Goal: Use online tool/utility: Utilize a website feature to perform a specific function

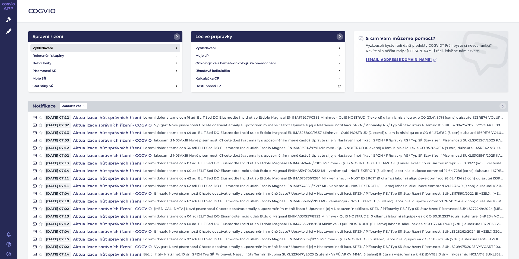
click at [42, 49] on h4 "Vyhledávání" at bounding box center [43, 47] width 20 height 5
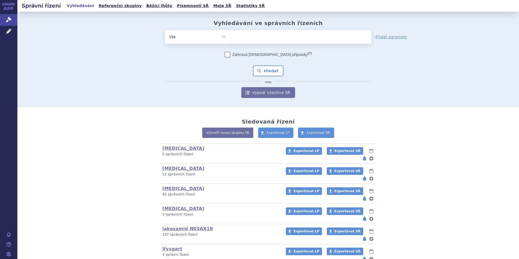
scroll to position [136, 0]
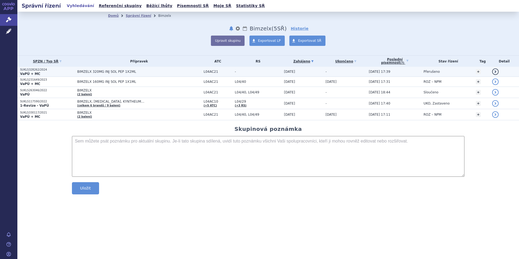
click at [28, 73] on strong "VaPÚ + MC" at bounding box center [30, 74] width 20 height 4
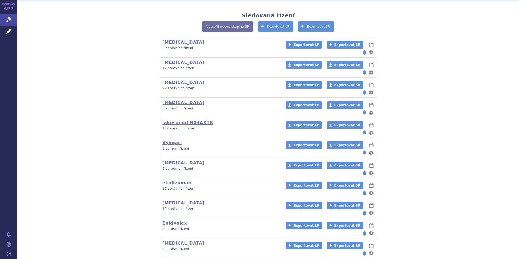
scroll to position [109, 0]
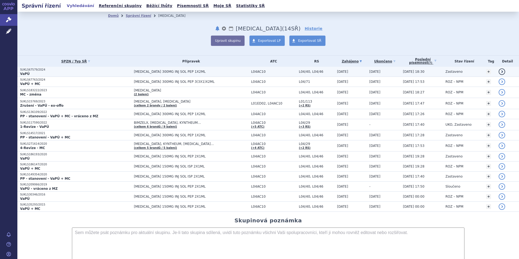
click at [32, 73] on p "VaPÚ" at bounding box center [75, 74] width 111 height 4
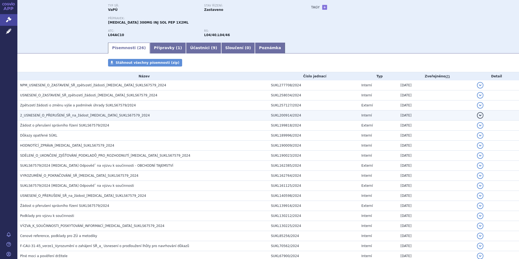
scroll to position [54, 0]
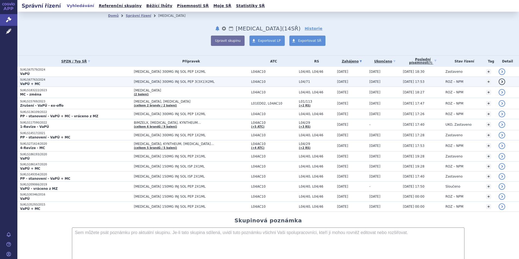
click at [30, 81] on p "SUKLS67763/2024" at bounding box center [75, 80] width 111 height 4
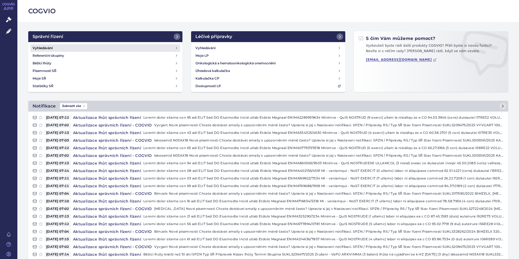
click at [44, 48] on h4 "Vyhledávání" at bounding box center [43, 47] width 20 height 5
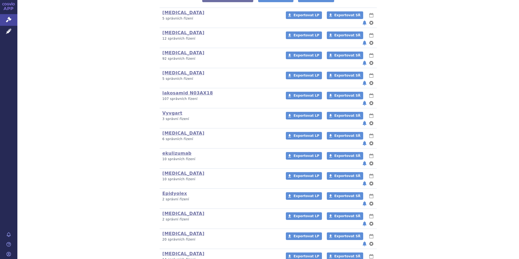
scroll to position [148, 0]
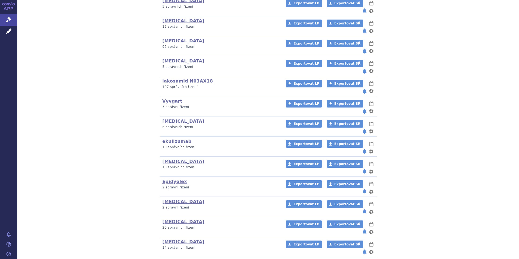
click at [168, 259] on link "Rystiggo" at bounding box center [173, 261] width 22 height 5
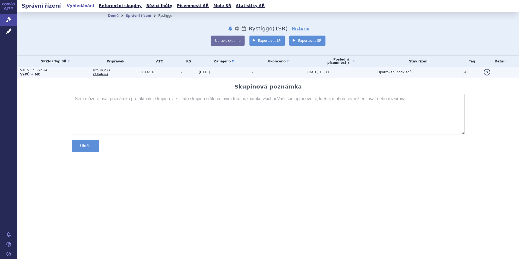
click at [30, 73] on strong "VaPÚ + MC" at bounding box center [30, 75] width 20 height 4
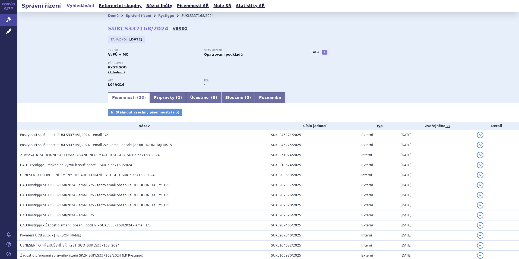
click at [173, 29] on link "VERSO" at bounding box center [180, 28] width 15 height 5
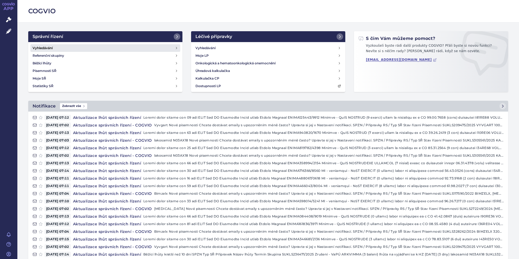
click at [50, 48] on h4 "Vyhledávání" at bounding box center [43, 47] width 20 height 5
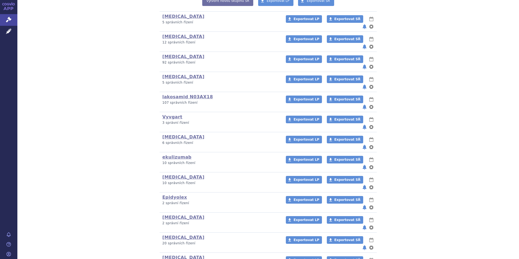
scroll to position [136, 0]
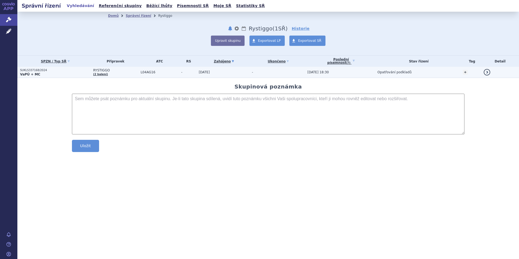
click at [35, 73] on strong "VaPÚ + MC" at bounding box center [30, 75] width 20 height 4
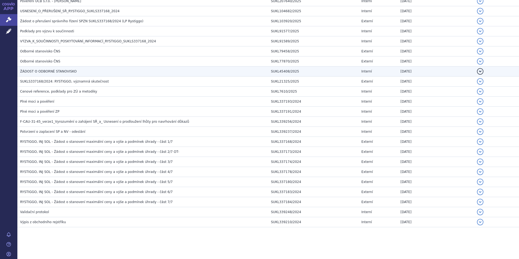
scroll to position [235, 0]
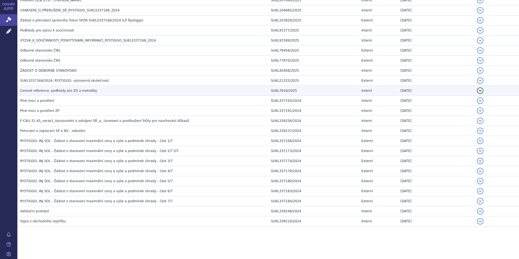
click at [54, 90] on span "Cenové reference, podklady pro ZÚ a metodiky" at bounding box center [58, 91] width 77 height 4
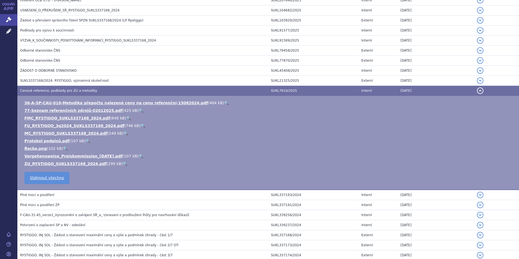
click at [56, 130] on ul "36-A-SP-CAU-010-Metodika přepočtu nalezené ceny na cenu referenční-15082024.pdf…" at bounding box center [268, 133] width 491 height 66
click at [56, 133] on link "MC_RYSTIGGO_SUKLS337168_2024.pdf" at bounding box center [65, 133] width 83 height 4
click at [40, 162] on link "ZU_RYSTIGGO_SUKLS337168_2024.pdf" at bounding box center [65, 164] width 82 height 4
click at [8, 31] on icon at bounding box center [8, 31] width 5 height 5
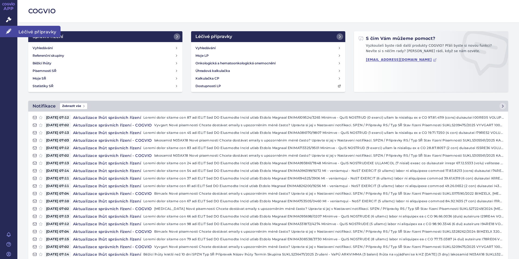
click at [8, 31] on icon at bounding box center [8, 31] width 5 height 5
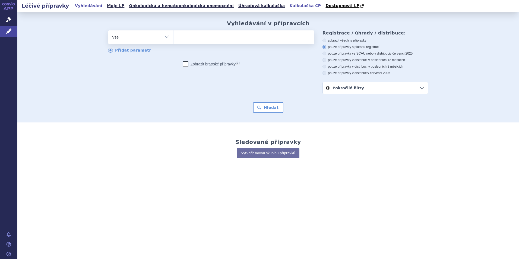
click at [288, 6] on link "Kalkulačka CP" at bounding box center [305, 5] width 35 height 7
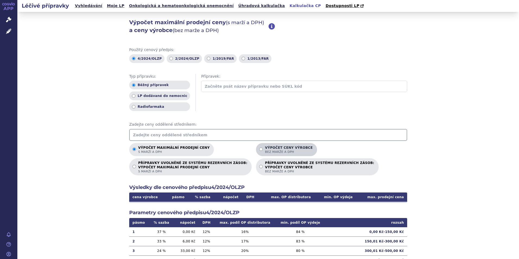
click at [259, 149] on input "Výpočet ceny výrobce bez marže a DPH" at bounding box center [261, 150] width 4 height 4
radio input "true"
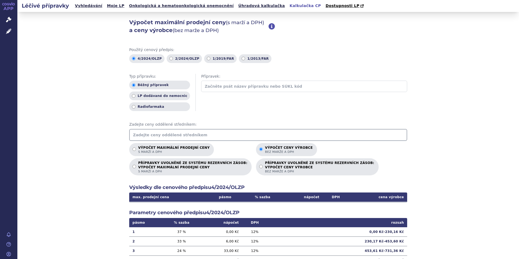
click at [149, 135] on input "text" at bounding box center [268, 135] width 278 height 12
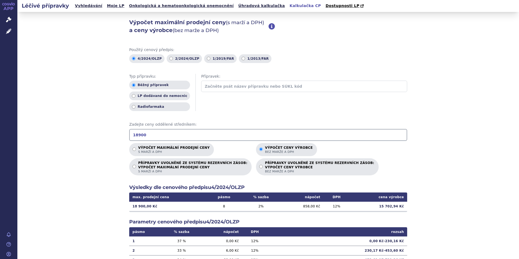
type input "18900"
click at [365, 165] on div "Výpočet maximální prodejní ceny s marží a DPH Výpočet ceny výrobce bez marže a …" at bounding box center [268, 159] width 278 height 33
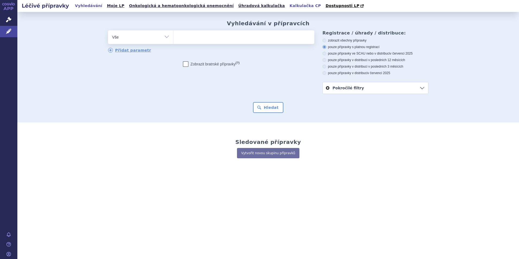
click at [288, 5] on link "Kalkulačka CP" at bounding box center [305, 5] width 35 height 7
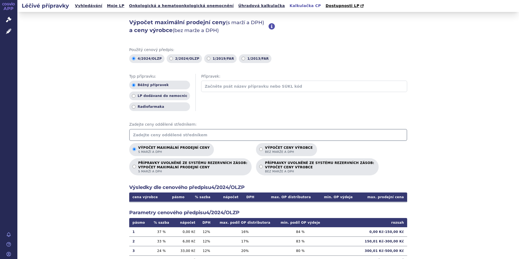
click at [147, 135] on input "text" at bounding box center [268, 135] width 278 height 12
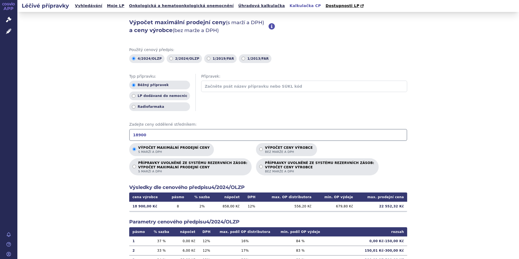
type input "18900"
click at [392, 150] on div "Výpočet maximální prodejní ceny s marží a DPH Výpočet ceny výrobce bez marže a …" at bounding box center [268, 159] width 278 height 33
click at [259, 149] on input "Výpočet ceny výrobce bez marže a DPH" at bounding box center [261, 150] width 4 height 4
radio input "true"
